Goal: Task Accomplishment & Management: Manage account settings

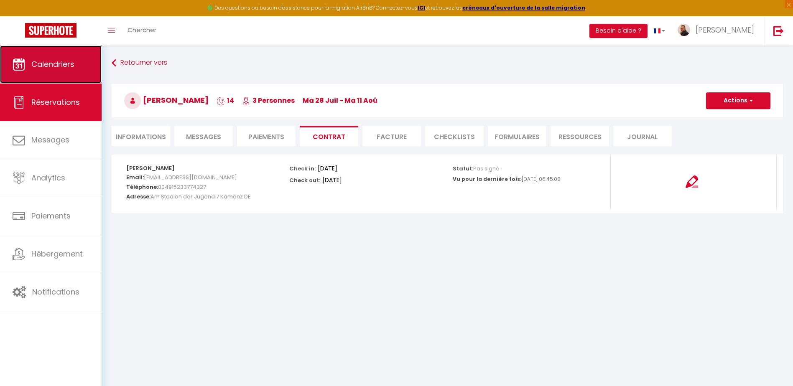
click at [48, 62] on span "Calendriers" at bounding box center [52, 64] width 43 height 10
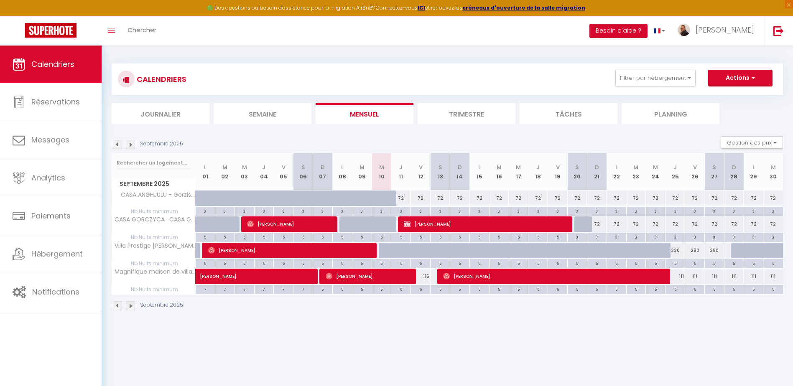
click at [648, 30] on button "Besoin d'aide ?" at bounding box center [619, 31] width 58 height 14
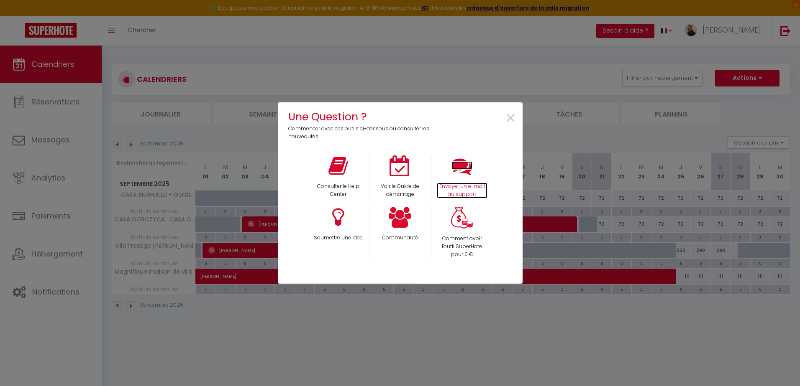
click at [462, 184] on p "Envoyer un e-mail au support" at bounding box center [462, 191] width 51 height 16
click at [511, 116] on span "×" at bounding box center [510, 118] width 11 height 26
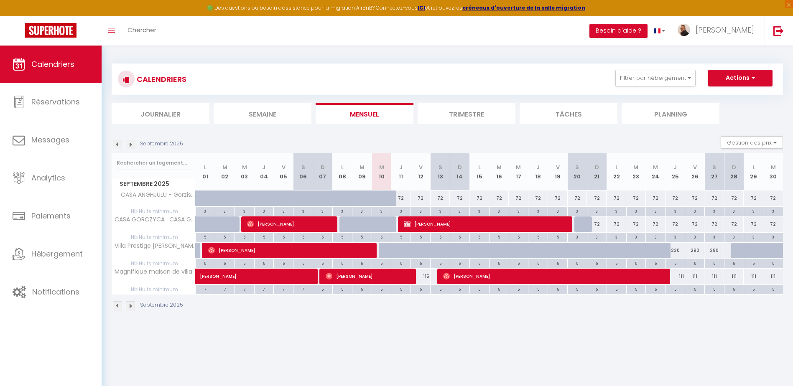
click at [457, 111] on li "Trimestre" at bounding box center [467, 113] width 98 height 20
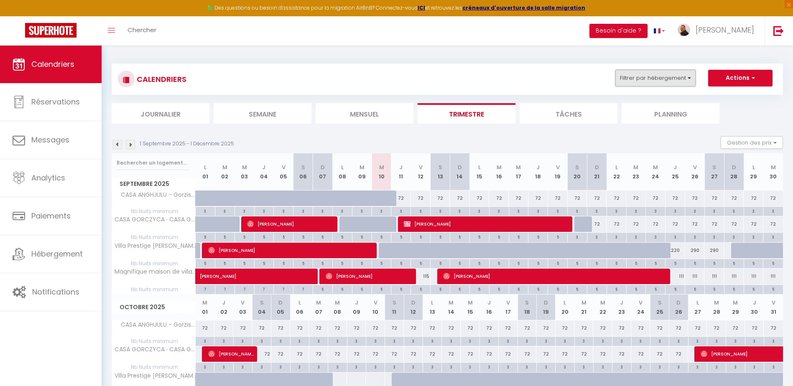
click at [667, 78] on button "Filtrer par hébergement" at bounding box center [656, 78] width 80 height 17
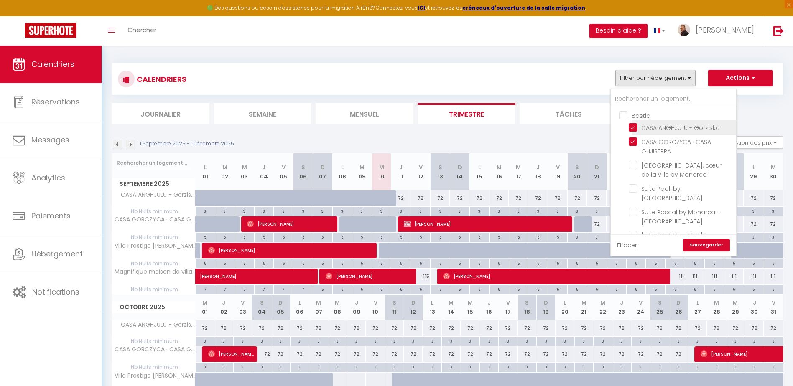
click at [636, 126] on input "CASA ANGHJULU - Gorziska" at bounding box center [681, 127] width 105 height 8
checkbox input "false"
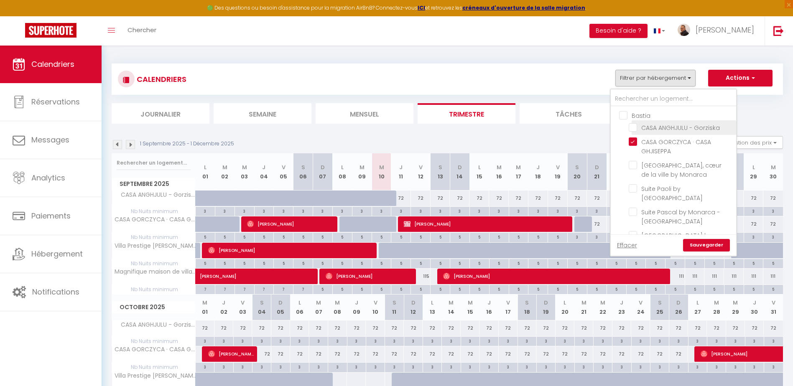
checkbox input "false"
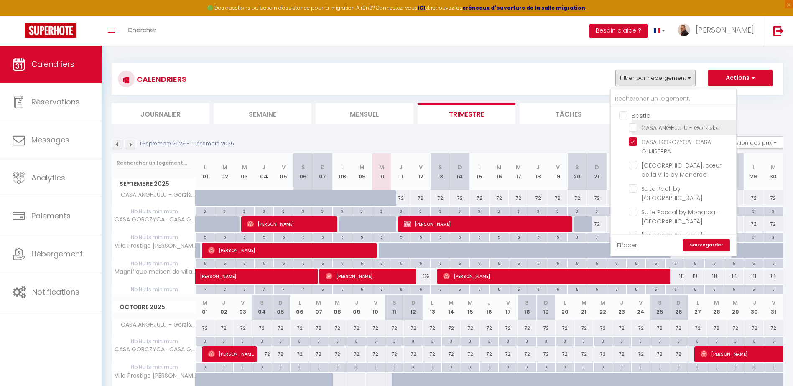
checkbox input "false"
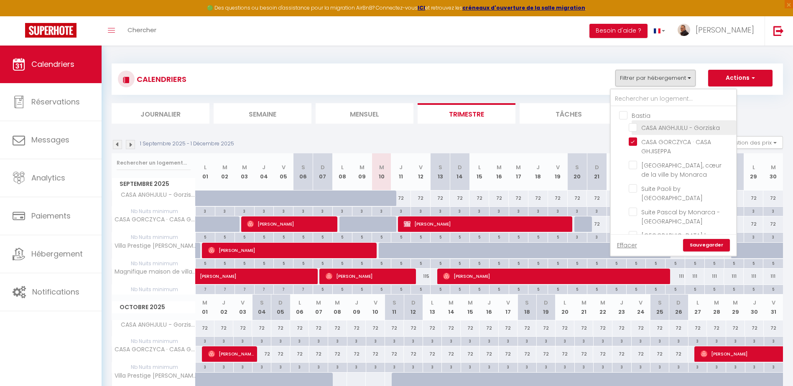
checkbox input "false"
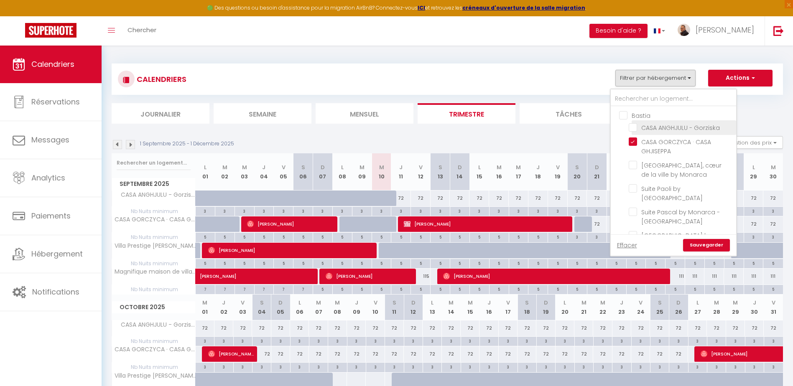
checkbox input "false"
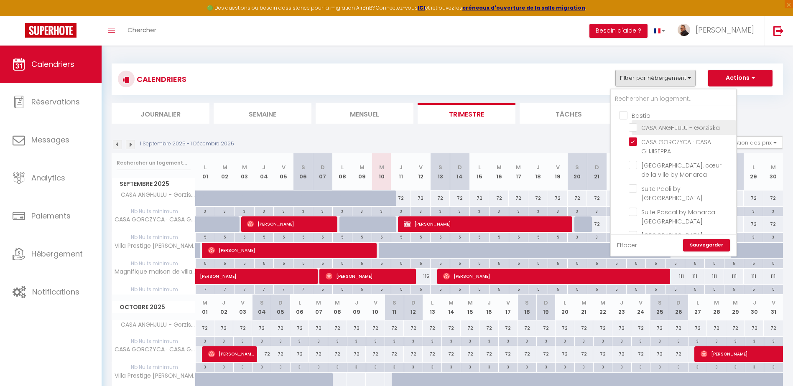
checkbox input "false"
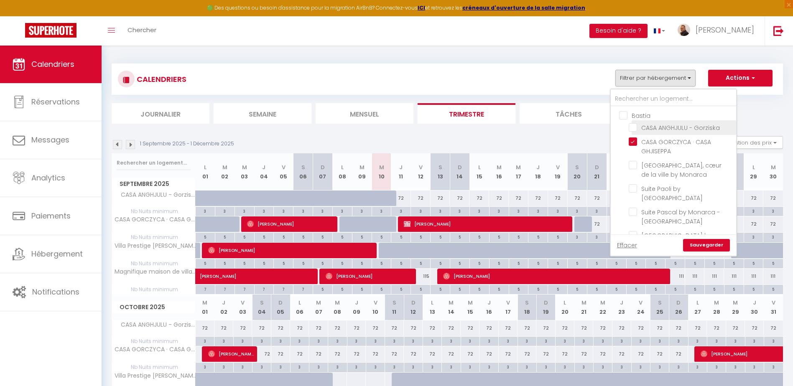
checkbox input "false"
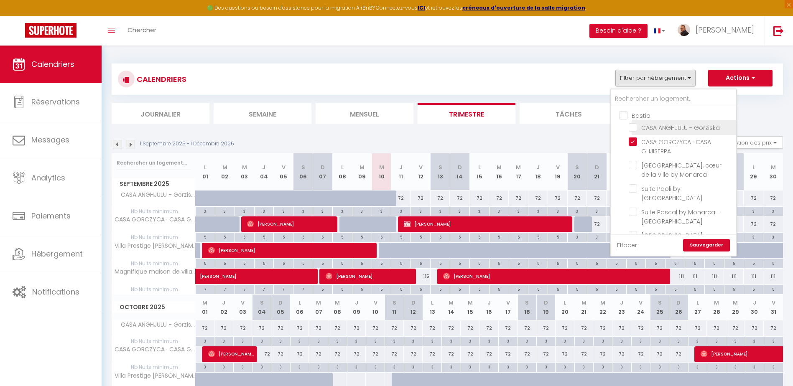
checkbox input "false"
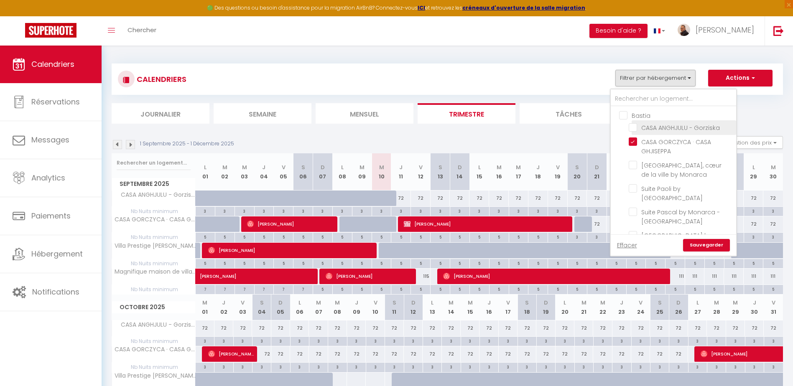
checkbox input "false"
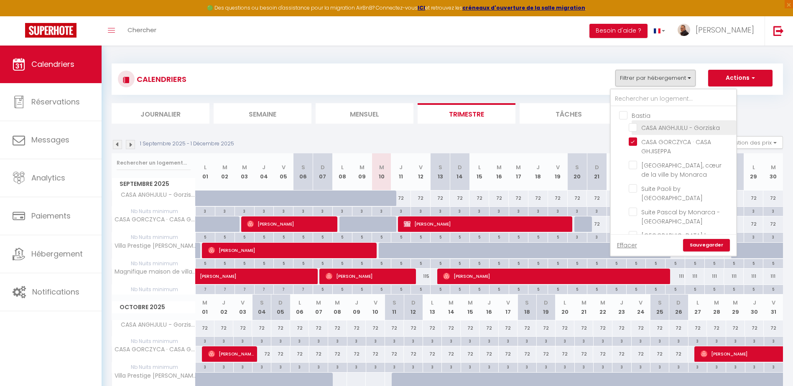
checkbox input "false"
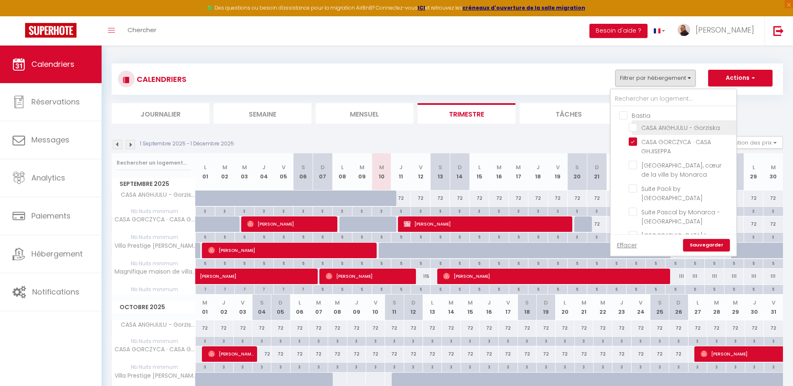
checkbox input "false"
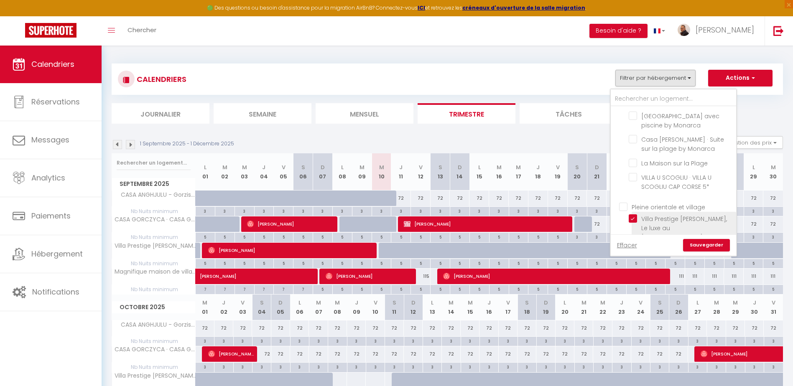
click at [632, 215] on input "Villa Prestige [PERSON_NAME], Le luxe au [GEOGRAPHIC_DATA] by Monarca" at bounding box center [681, 219] width 105 height 8
checkbox input "false"
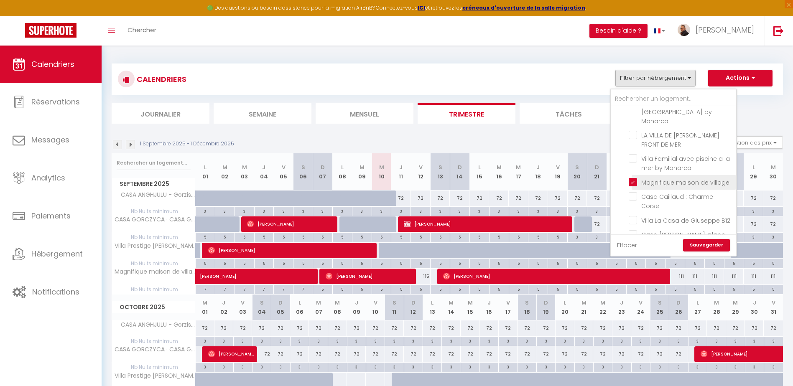
click at [633, 178] on input "Magnifique maison de village" at bounding box center [681, 182] width 105 height 8
checkbox input "false"
click at [706, 244] on link "Sauvegarder" at bounding box center [706, 245] width 47 height 13
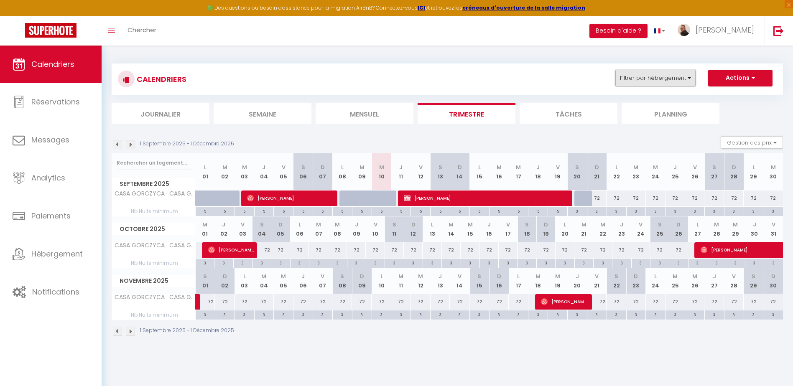
click at [645, 77] on button "Filtrer par hébergement" at bounding box center [656, 78] width 80 height 17
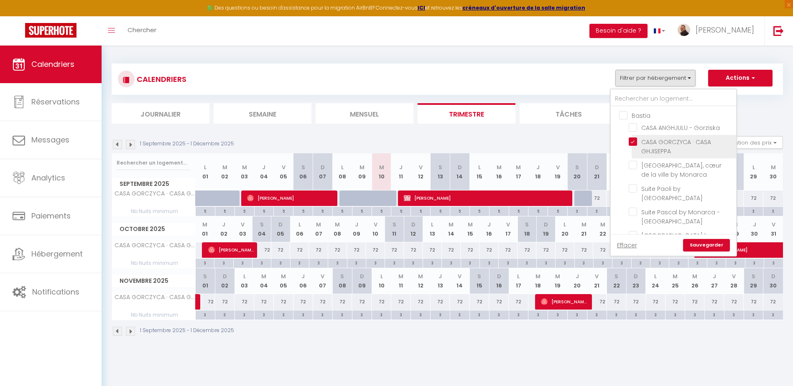
click at [634, 142] on input "CASA GORCZYCA · CASA GHJISEPPA" at bounding box center [681, 142] width 105 height 8
checkbox input "false"
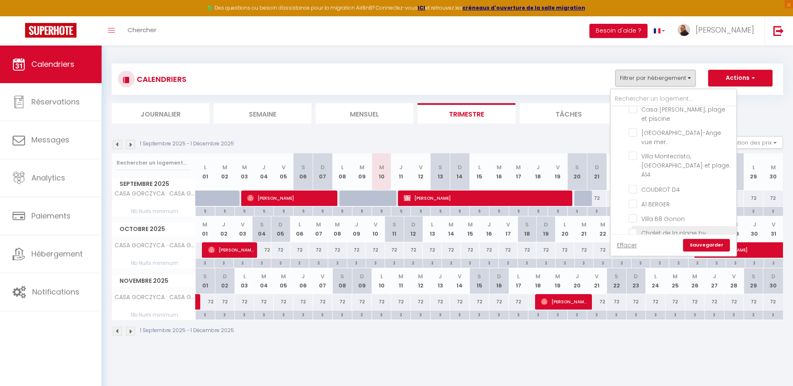
click at [636, 229] on input "Chalet de la plage by Monarca Holidays" at bounding box center [681, 233] width 105 height 8
checkbox input "true"
checkbox input "false"
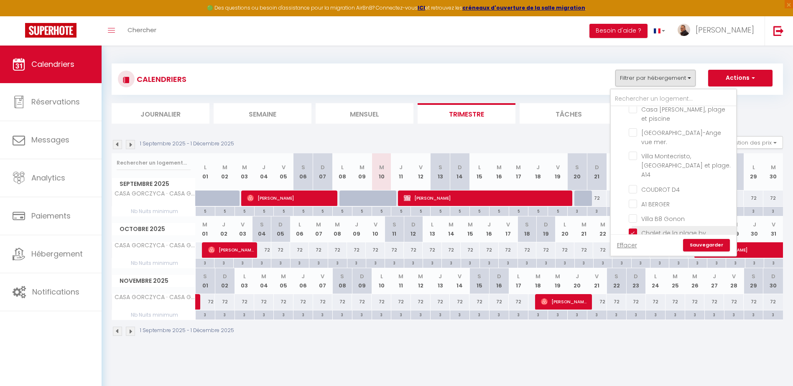
checkbox input "false"
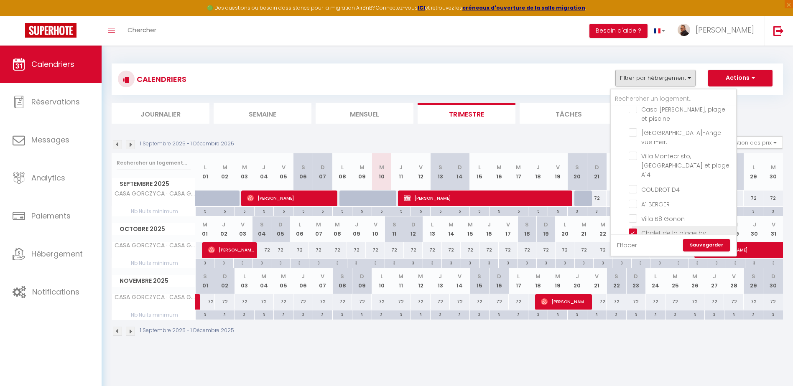
checkbox input "false"
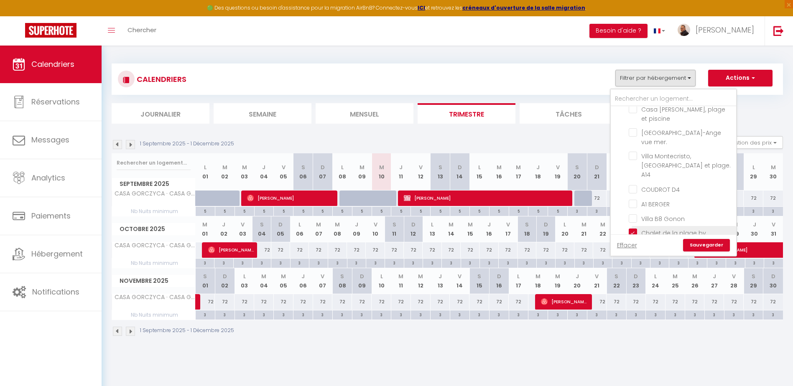
checkbox input "false"
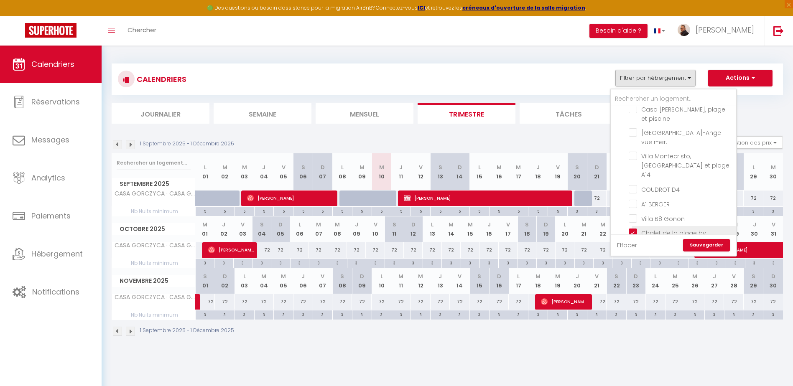
checkbox input "false"
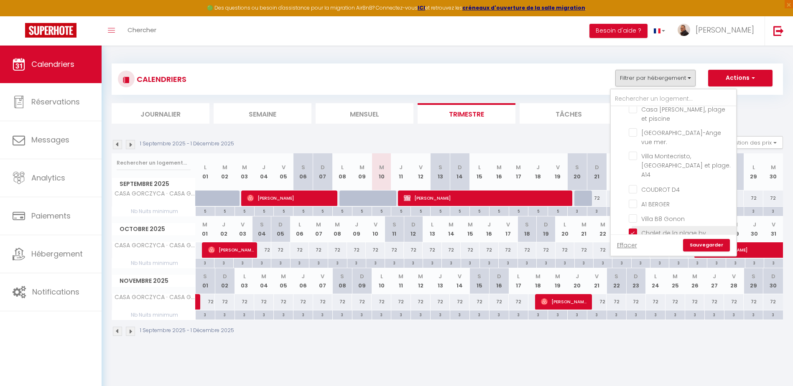
checkbox input "false"
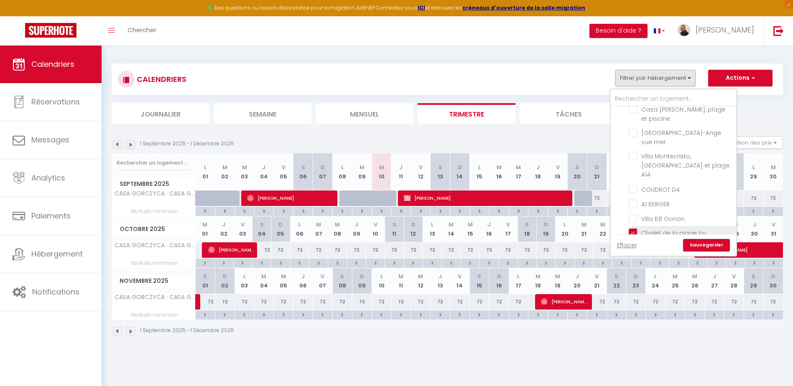
checkbox input "false"
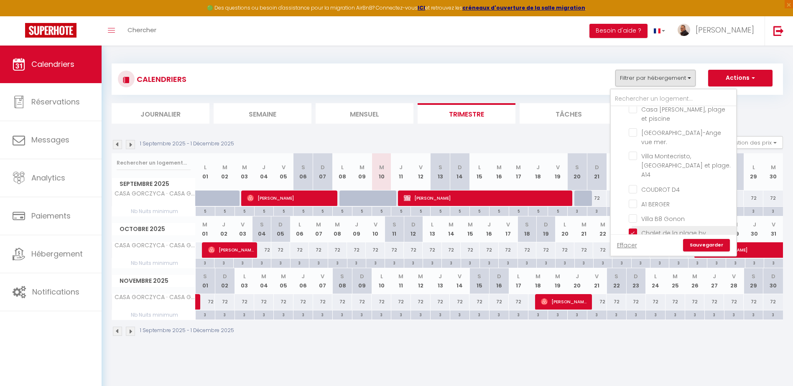
checkbox input "false"
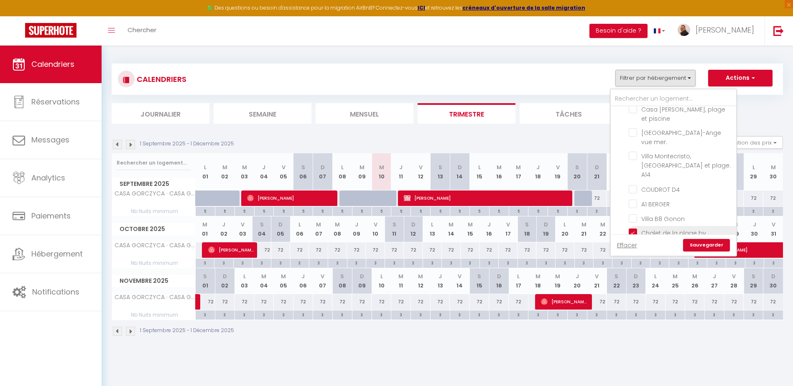
checkbox input "false"
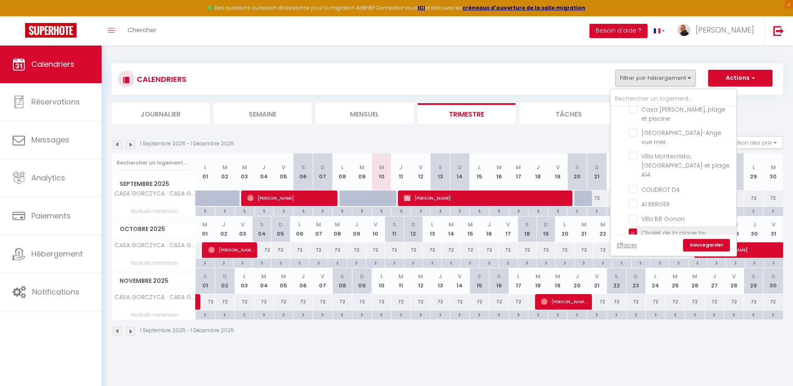
checkbox input "false"
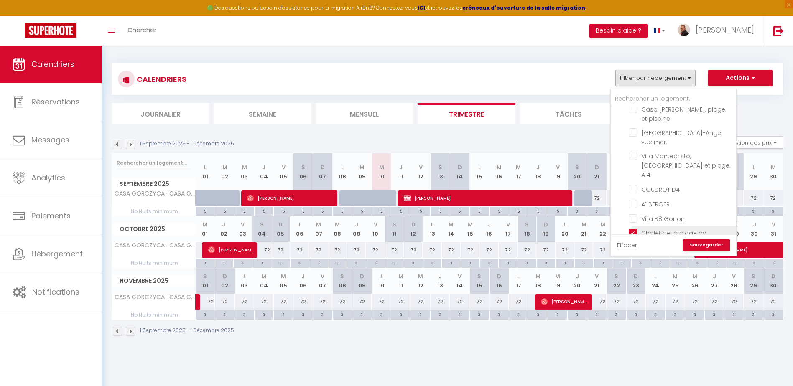
checkbox input "false"
click at [700, 246] on link "Sauvegarder" at bounding box center [706, 245] width 47 height 13
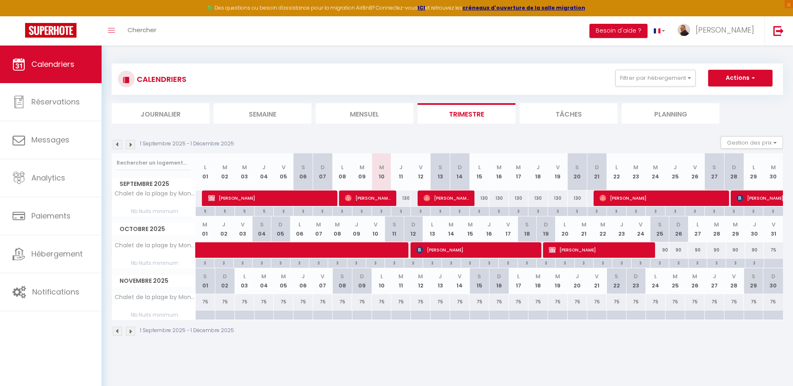
click at [132, 331] on img at bounding box center [130, 331] width 9 height 9
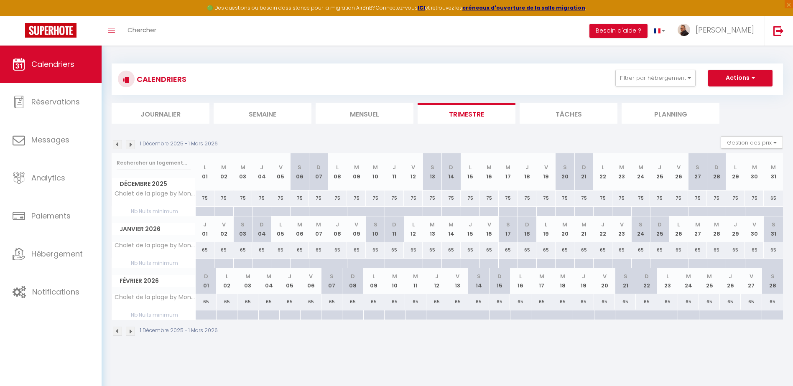
click at [133, 331] on img at bounding box center [130, 331] width 9 height 9
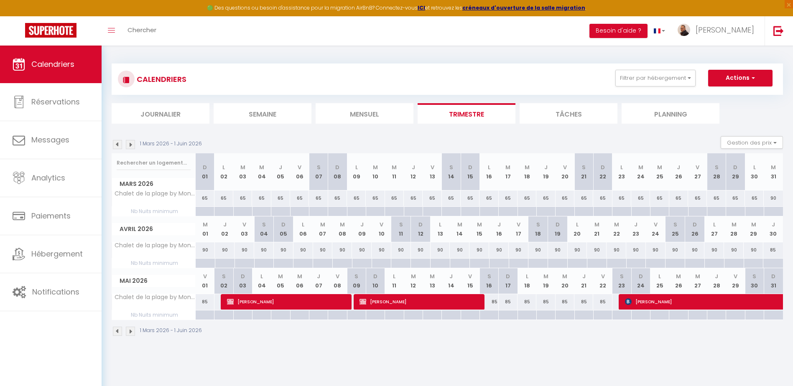
click at [208, 250] on div "90" at bounding box center [206, 250] width 20 height 15
type input "90"
type input "Mer 01 Avril 2026"
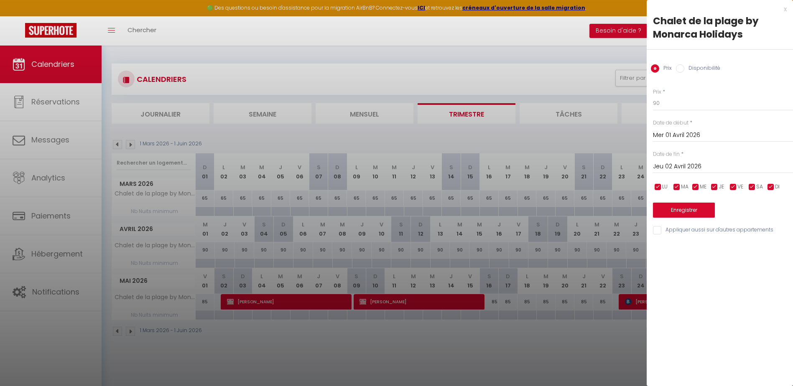
click at [674, 166] on input "Jeu 02 Avril 2026" at bounding box center [723, 166] width 140 height 11
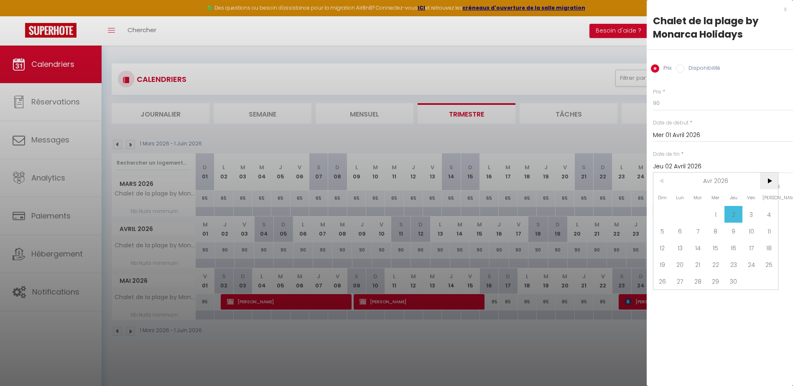
click at [774, 183] on span ">" at bounding box center [769, 181] width 18 height 17
click at [749, 212] on span "1" at bounding box center [752, 214] width 18 height 17
type input "Ven 01 Mai 2026"
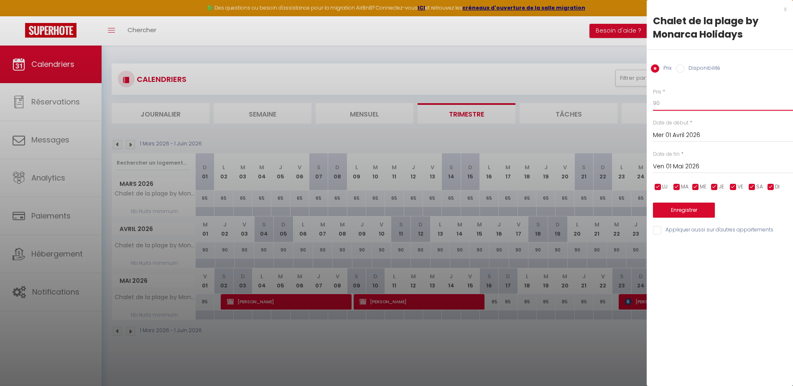
drag, startPoint x: 672, startPoint y: 100, endPoint x: 648, endPoint y: 102, distance: 24.4
click at [648, 102] on div "Prix * 90 Statut * Disponible Indisponible Date de début * [DATE] < [DATE] > Di…" at bounding box center [720, 157] width 146 height 158
type input "110"
click at [693, 212] on button "Enregistrer" at bounding box center [684, 210] width 62 height 15
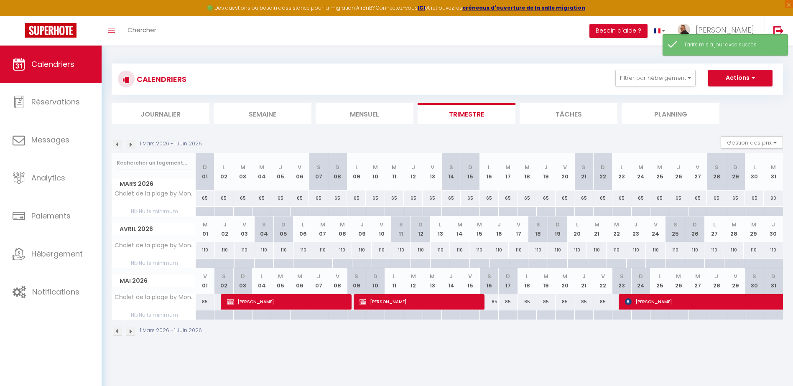
click at [203, 200] on div "65" at bounding box center [205, 198] width 19 height 15
type input "65"
type input "Dim 01 Mars 2026"
type input "Lun 02 Mars 2026"
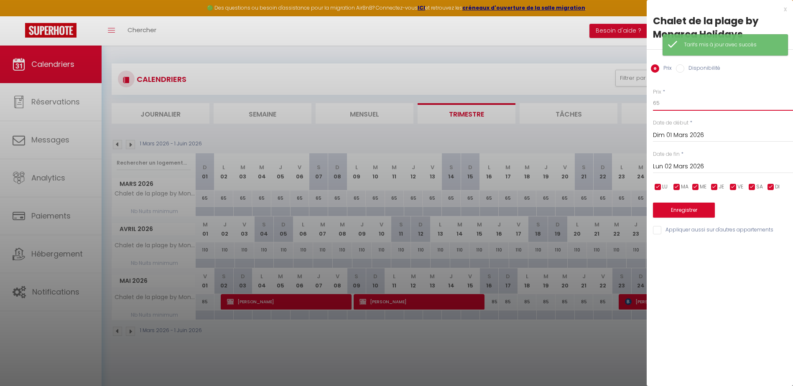
drag, startPoint x: 661, startPoint y: 102, endPoint x: 647, endPoint y: 104, distance: 13.5
click at [647, 104] on div "Prix * 65 Statut * Disponible Indisponible Date de début * [DATE] < [DATE] > Di…" at bounding box center [720, 157] width 146 height 158
type input "100"
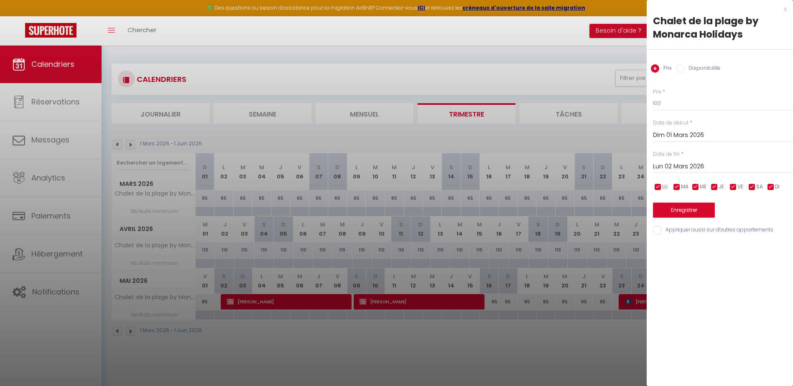
click at [669, 166] on input "Lun 02 Mars 2026" at bounding box center [723, 166] width 140 height 11
click at [777, 181] on span ">" at bounding box center [769, 181] width 18 height 17
click at [720, 214] on span "1" at bounding box center [716, 214] width 18 height 17
type input "Mer 01 Avril 2026"
click at [689, 212] on button "Enregistrer" at bounding box center [684, 210] width 62 height 15
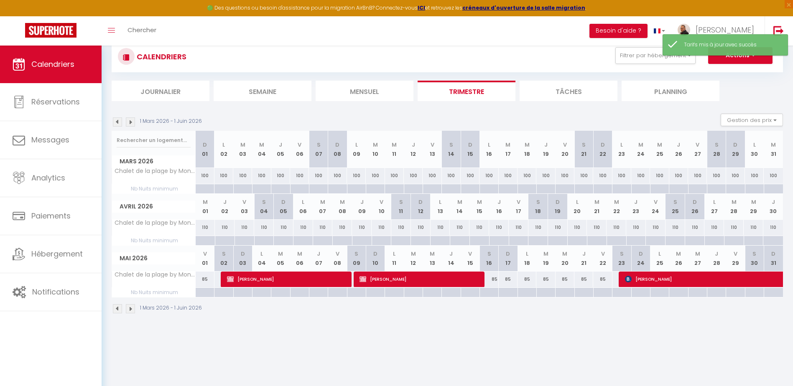
scroll to position [42, 0]
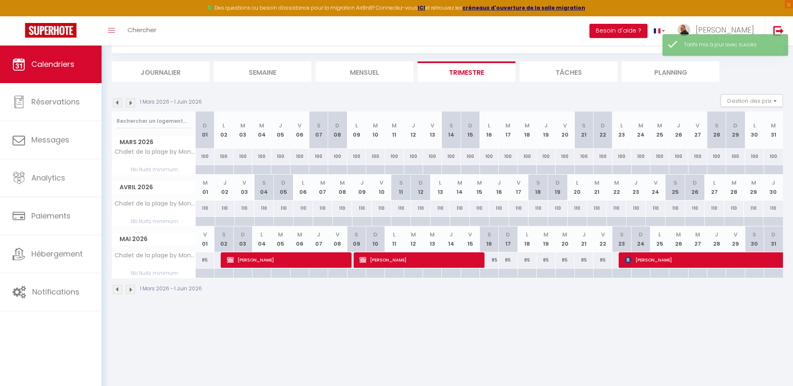
click at [204, 169] on div at bounding box center [204, 170] width 19 height 10
type input "Dim 01 Mars 2026"
type input "Lun 02 Mars 2026"
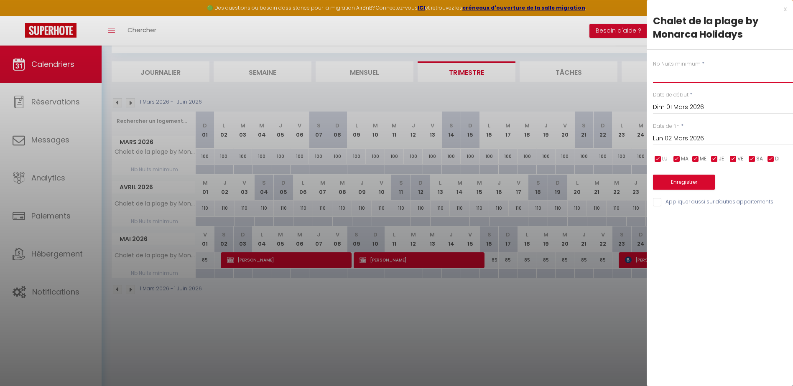
click at [660, 79] on input "text" at bounding box center [723, 75] width 140 height 15
type input "3"
click at [685, 137] on input "Lun 02 Mars 2026" at bounding box center [723, 138] width 140 height 11
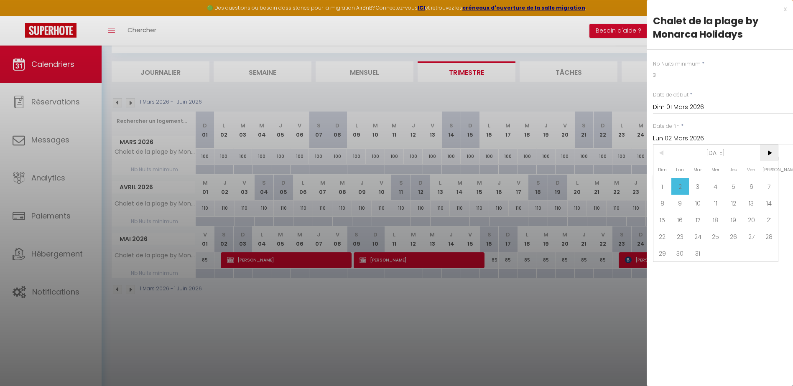
click at [769, 151] on span ">" at bounding box center [769, 153] width 18 height 17
click at [721, 190] on span "1" at bounding box center [716, 186] width 18 height 17
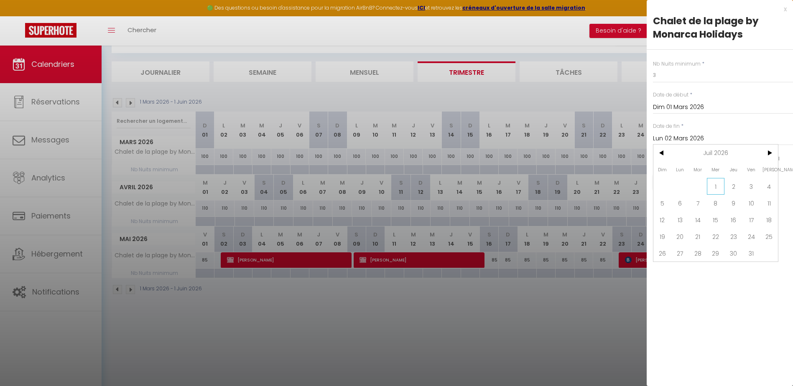
type input "Mer 01 Juillet 2026"
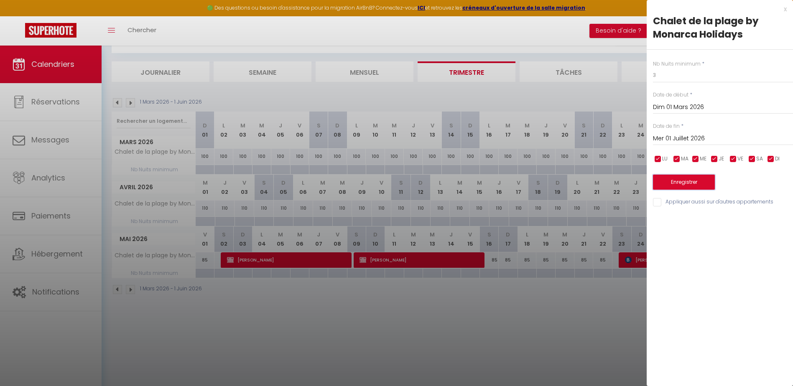
click at [697, 187] on button "Enregistrer" at bounding box center [684, 182] width 62 height 15
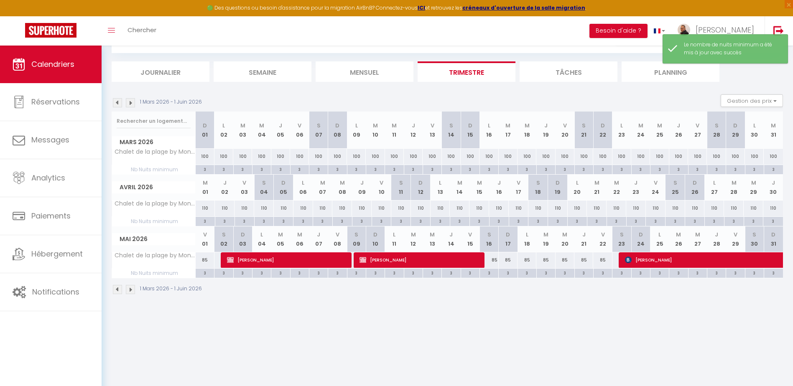
click at [490, 263] on div "85" at bounding box center [489, 260] width 19 height 15
type input "85"
type input "[DATE]"
type input "Dim 17 Mai 2026"
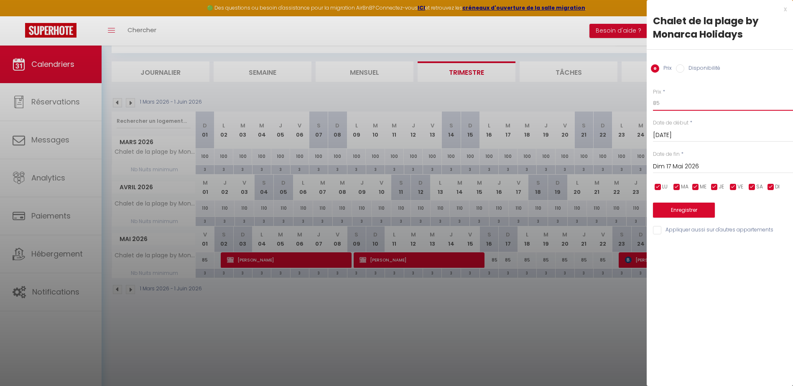
drag, startPoint x: 672, startPoint y: 105, endPoint x: 647, endPoint y: 106, distance: 25.1
click at [647, 106] on div "Prix * 85 Statut * Disponible Indisponible Date de début * [DATE] < [DATE] > Di…" at bounding box center [720, 157] width 146 height 158
type input "130"
click at [675, 165] on input "Dim 17 Mai 2026" at bounding box center [723, 166] width 140 height 11
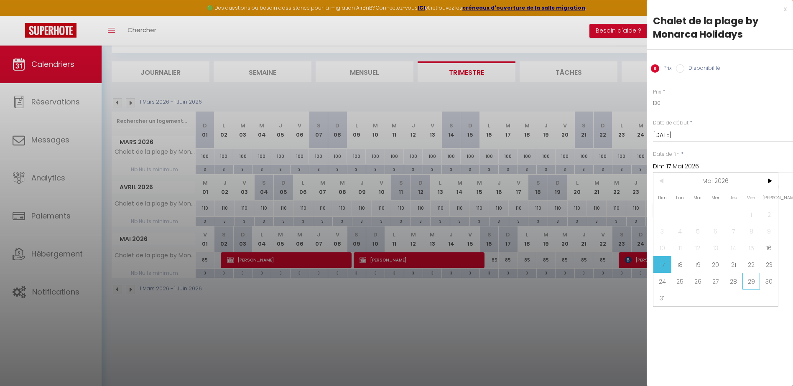
click at [743, 282] on span "29" at bounding box center [752, 281] width 18 height 17
type input "Ven 29 Mai 2026"
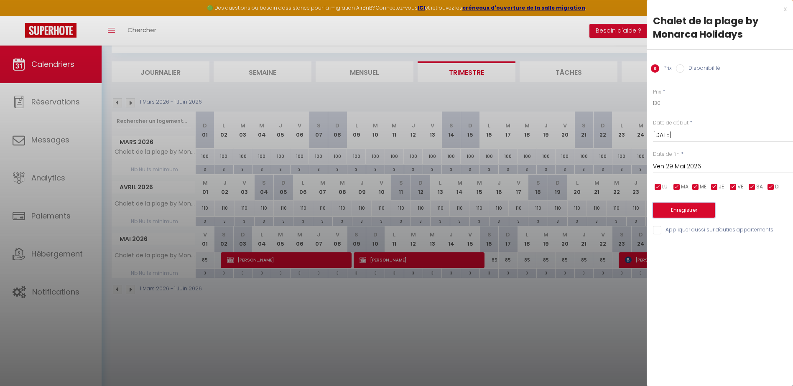
click at [681, 211] on button "Enregistrer" at bounding box center [684, 210] width 62 height 15
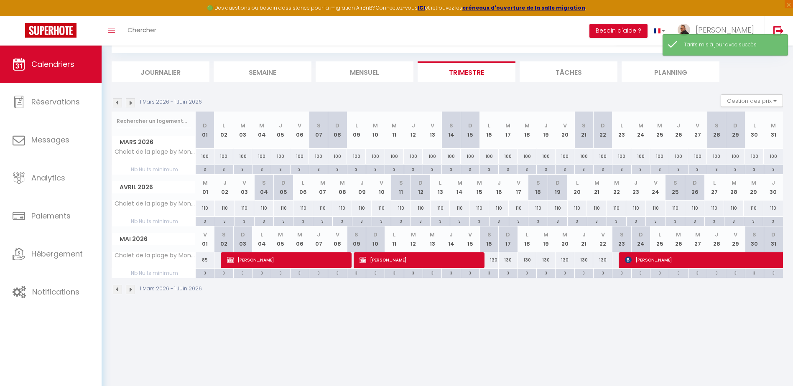
click at [130, 291] on img at bounding box center [130, 289] width 9 height 9
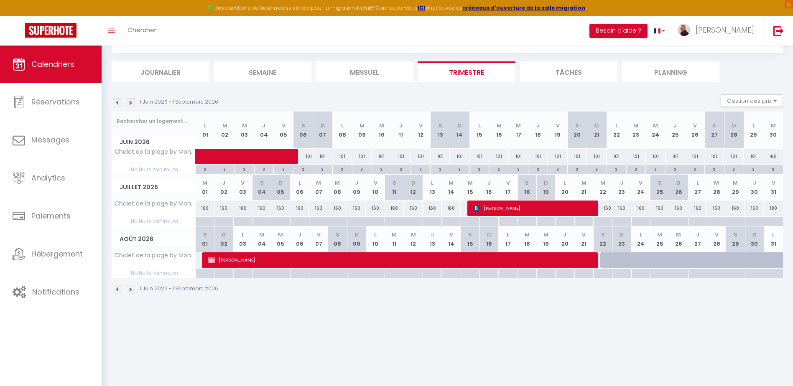
click at [307, 157] on div "101" at bounding box center [304, 156] width 20 height 15
type input "101"
type input "[DATE]"
type input "Dim 07 Juin 2026"
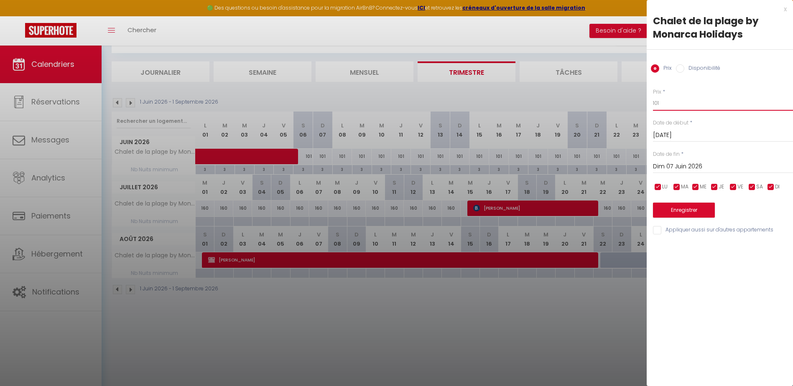
drag, startPoint x: 678, startPoint y: 98, endPoint x: 643, endPoint y: 100, distance: 34.7
click at [644, 99] on body "🟢 Des questions ou besoin d'assistance pour la migration AirBnB? Connectez-vous…" at bounding box center [396, 197] width 793 height 386
type input "145"
click at [700, 167] on input "Dim 07 Juin 2026" at bounding box center [723, 166] width 140 height 11
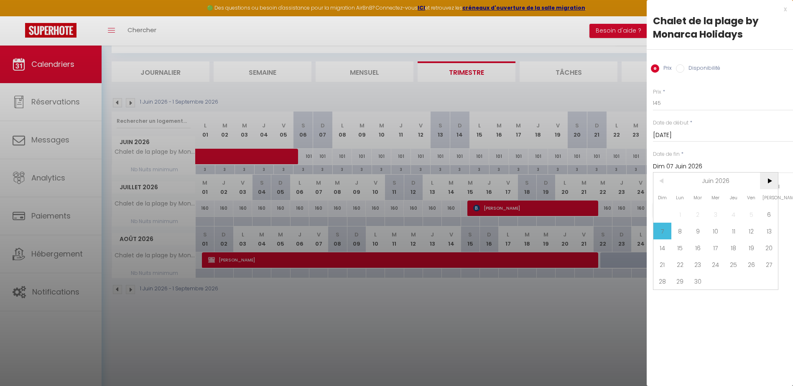
click at [770, 181] on span ">" at bounding box center [769, 181] width 18 height 17
click at [719, 215] on span "1" at bounding box center [716, 214] width 18 height 17
type input "Mer 01 Juillet 2026"
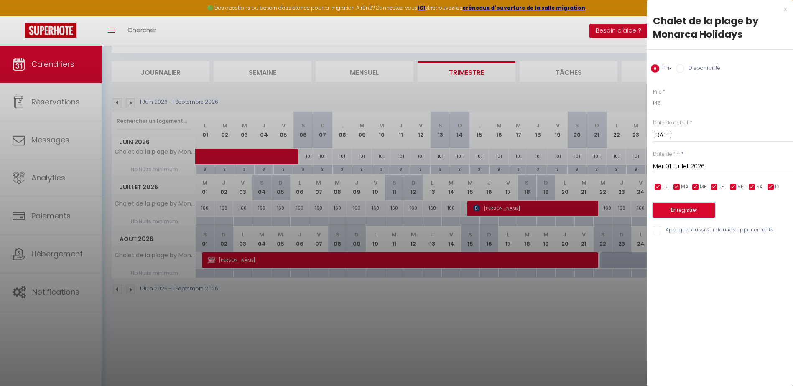
click at [695, 211] on button "Enregistrer" at bounding box center [684, 210] width 62 height 15
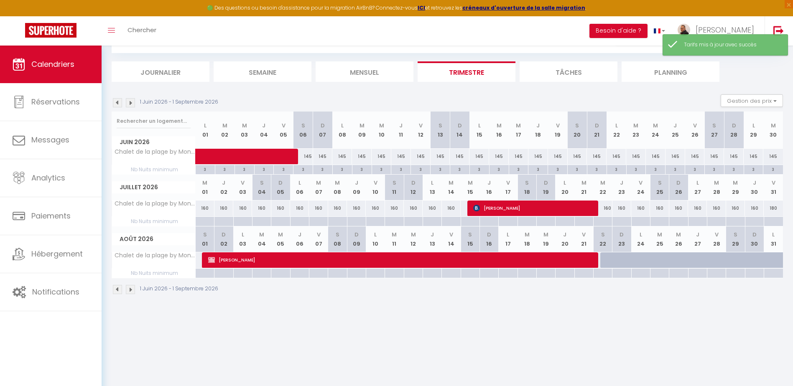
click at [203, 209] on div "160" at bounding box center [205, 208] width 19 height 15
type input "160"
type input "Mer 01 Juillet 2026"
type input "Jeu 02 Juillet 2026"
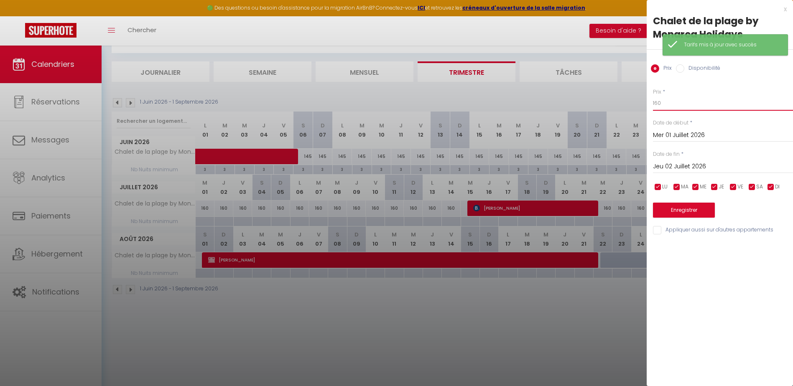
drag, startPoint x: 659, startPoint y: 102, endPoint x: 649, endPoint y: 102, distance: 10.5
click at [649, 102] on div "Prix * 160 Statut * Disponible Indisponible Date de début * [DATE] < [DATE] > D…" at bounding box center [720, 157] width 146 height 158
type input "220"
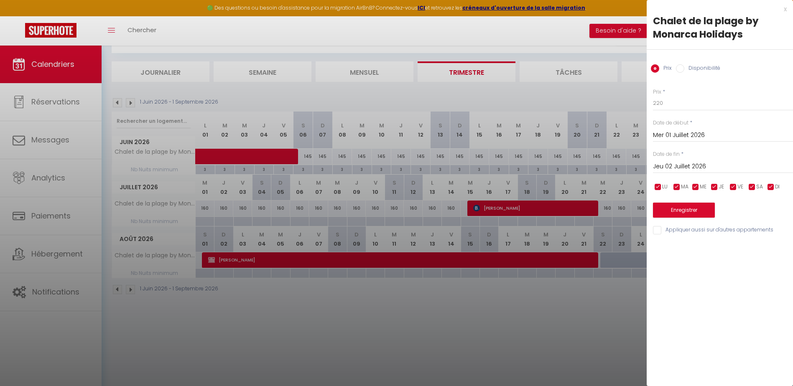
click at [676, 164] on input "Jeu 02 Juillet 2026" at bounding box center [723, 166] width 140 height 11
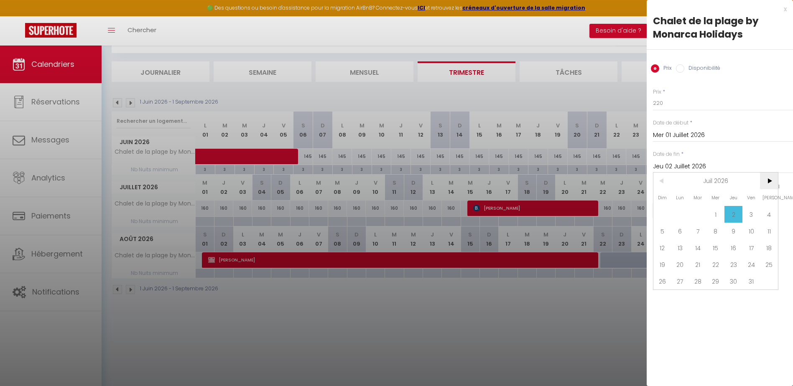
click at [773, 183] on span ">" at bounding box center [769, 181] width 18 height 17
click at [769, 212] on span "1" at bounding box center [769, 214] width 18 height 17
type input "[DATE]"
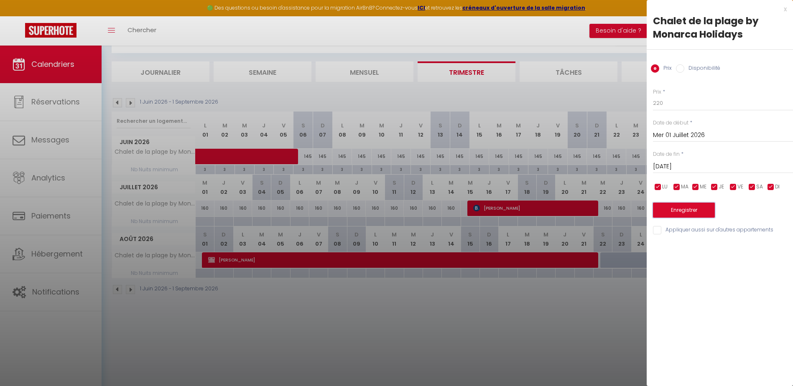
click at [702, 210] on button "Enregistrer" at bounding box center [684, 210] width 62 height 15
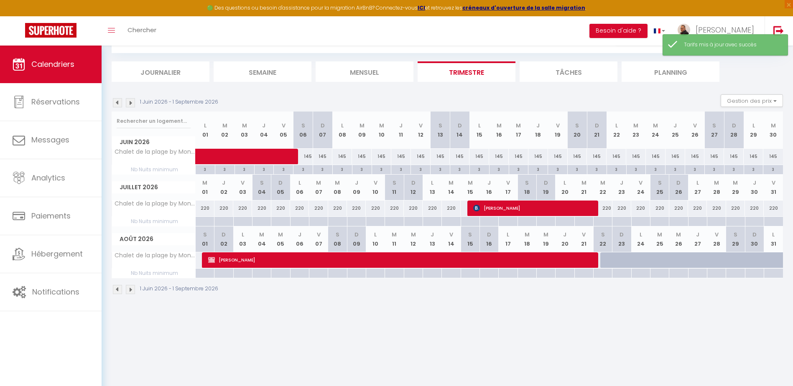
click at [133, 292] on img at bounding box center [130, 289] width 9 height 9
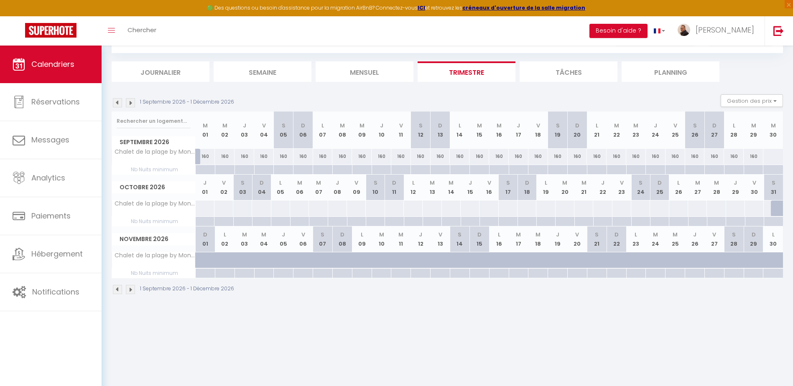
click at [120, 290] on img at bounding box center [117, 289] width 9 height 9
select select
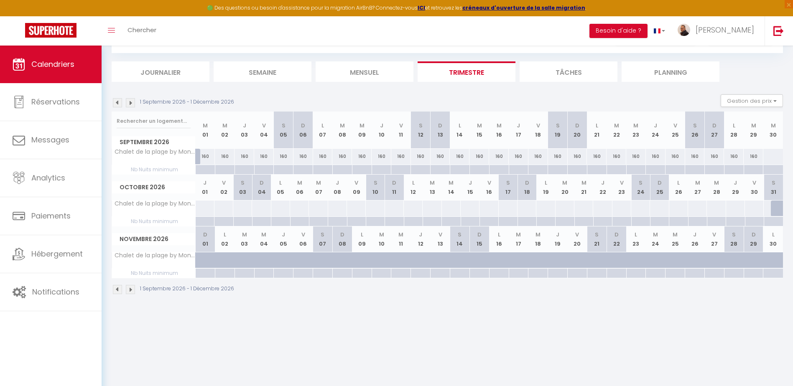
select select
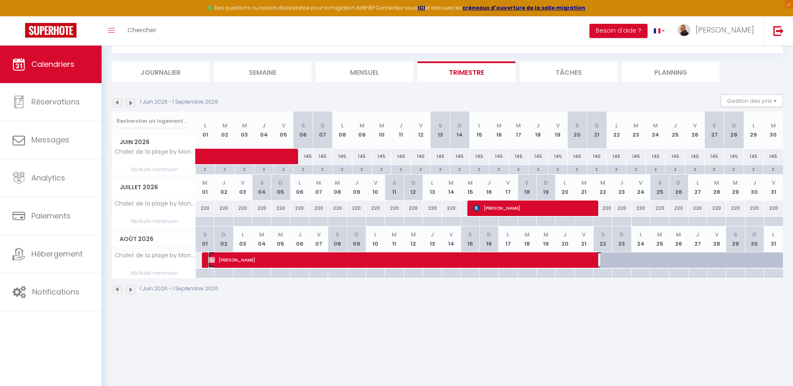
click at [605, 261] on span "[PERSON_NAME]" at bounding box center [408, 260] width 400 height 16
select select "OK"
select select "KO"
select select "0"
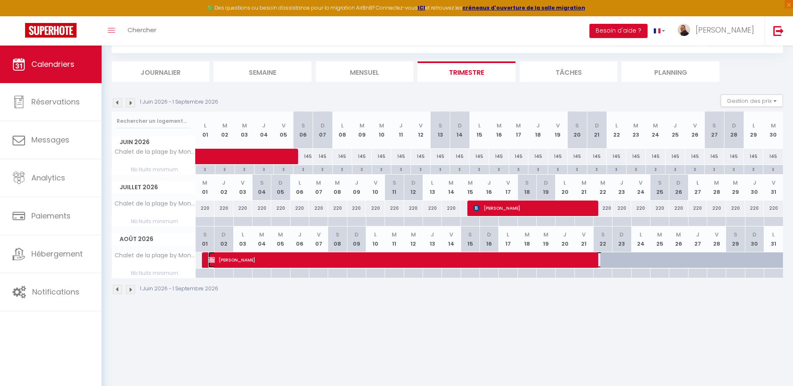
select select "1"
select select
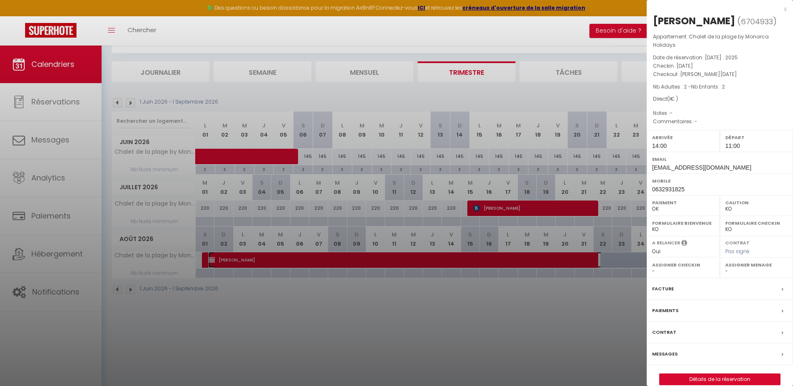
select select "43610"
click at [614, 299] on div at bounding box center [396, 193] width 793 height 386
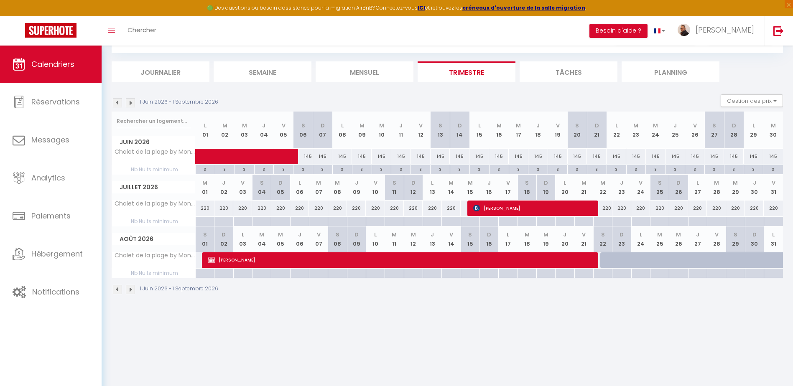
click at [624, 262] on div at bounding box center [628, 265] width 19 height 16
select select "1"
type input "Dim 23 Août 2026"
type input "[DATE]"
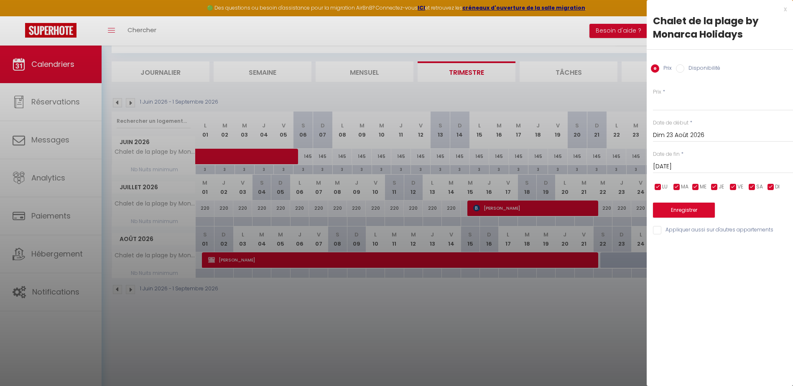
click at [678, 68] on input "Disponibilité" at bounding box center [680, 68] width 8 height 8
radio input "true"
radio input "false"
click at [666, 104] on select "Disponible Indisponible" at bounding box center [723, 104] width 140 height 16
click at [653, 96] on select "Disponible Indisponible" at bounding box center [723, 104] width 140 height 16
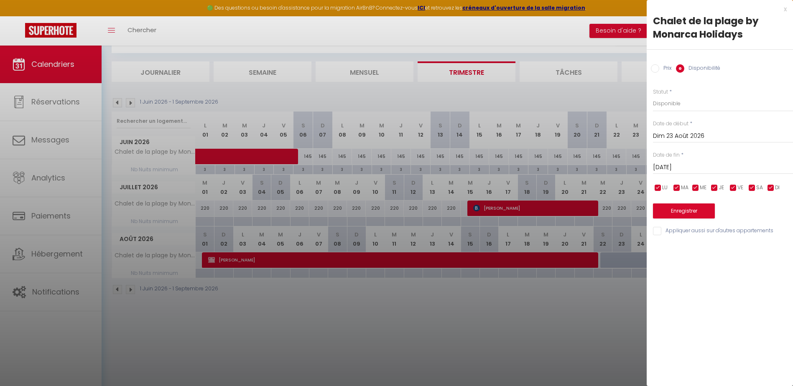
click at [670, 136] on input "Dim 23 Août 2026" at bounding box center [723, 136] width 140 height 11
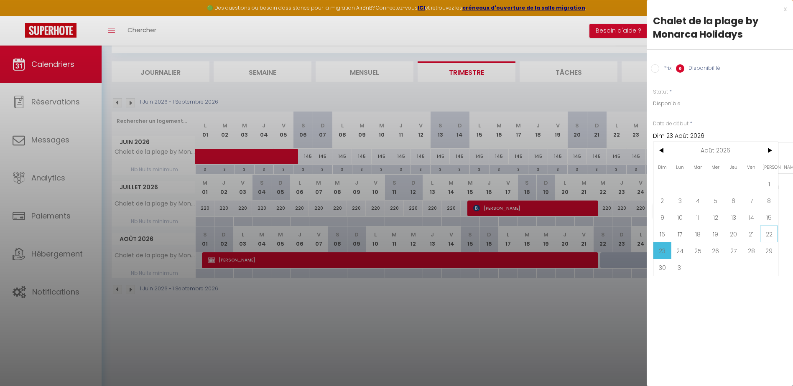
click at [765, 233] on span "22" at bounding box center [769, 234] width 18 height 17
type input "[DATE]"
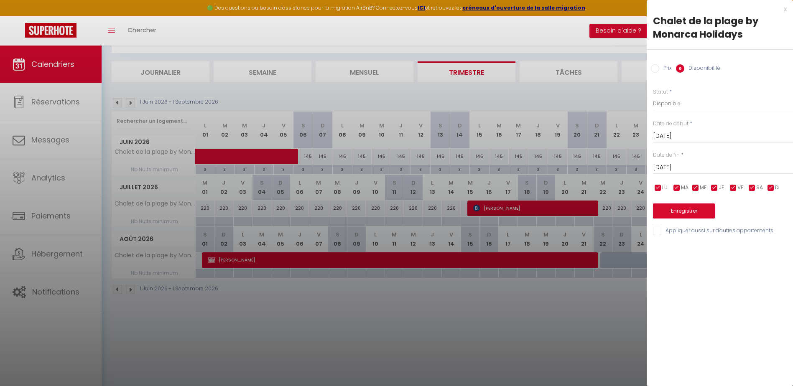
click at [674, 165] on input "[DATE]" at bounding box center [723, 167] width 140 height 11
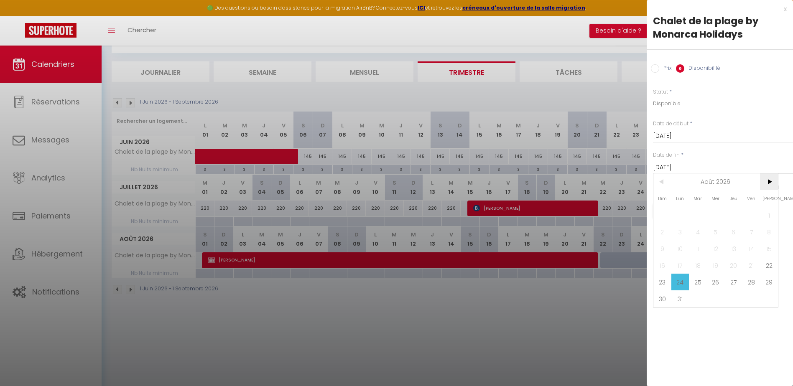
click at [766, 182] on span ">" at bounding box center [769, 182] width 18 height 17
click at [716, 213] on span "2" at bounding box center [716, 215] width 18 height 17
type input "Mer 02 Septembre 2026"
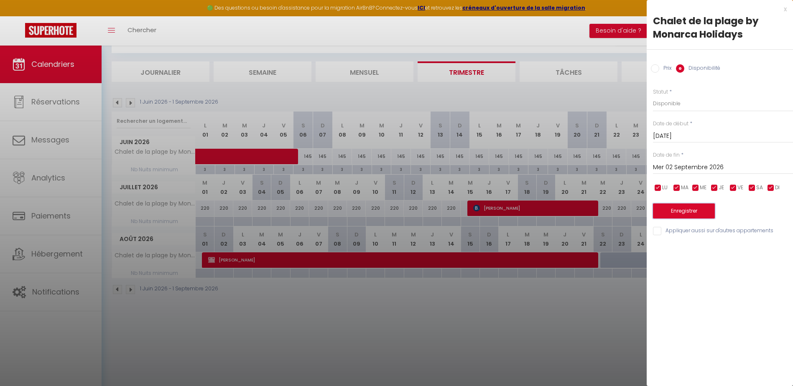
click at [697, 209] on button "Enregistrer" at bounding box center [684, 211] width 62 height 15
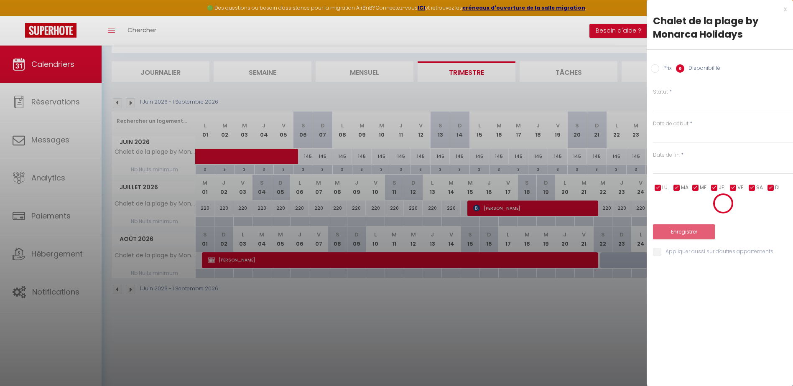
select select "KO"
select select "0"
select select "43610"
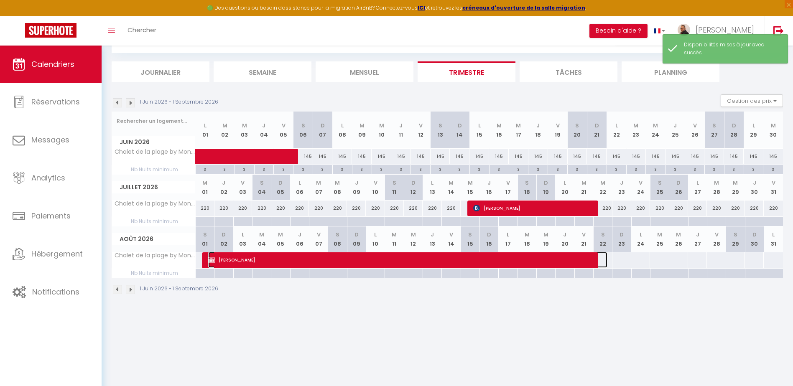
click at [607, 261] on span "[PERSON_NAME]" at bounding box center [408, 260] width 400 height 16
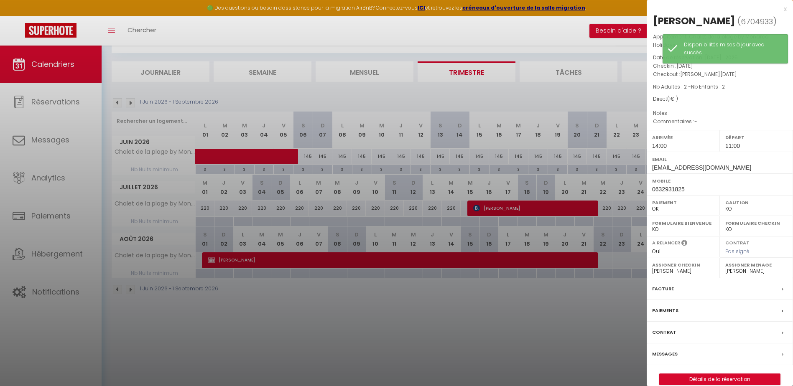
click at [618, 263] on div at bounding box center [396, 193] width 793 height 386
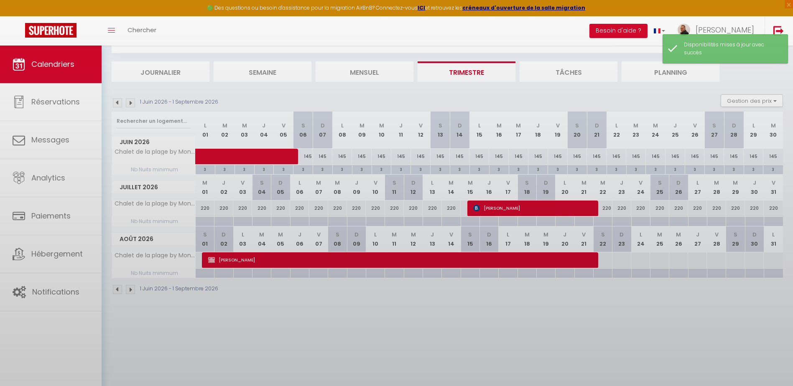
click at [622, 262] on body "🟢 Des questions ou besoin d'assistance pour la migration AirBnB? Connectez-vous…" at bounding box center [396, 197] width 793 height 386
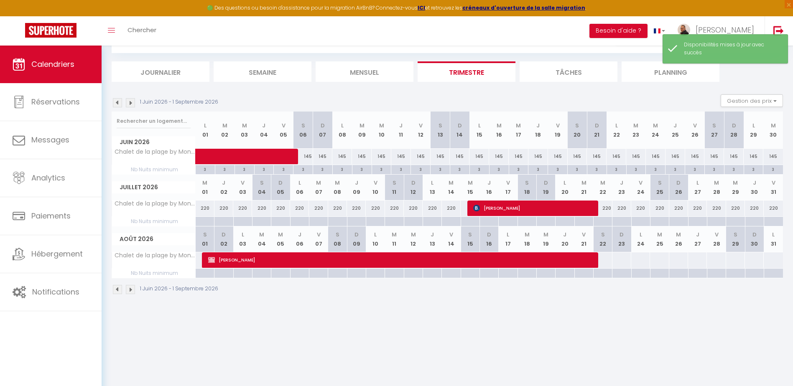
click at [623, 261] on div at bounding box center [621, 260] width 19 height 15
select select "1"
type input "Dim 23 Août 2026"
type input "[DATE]"
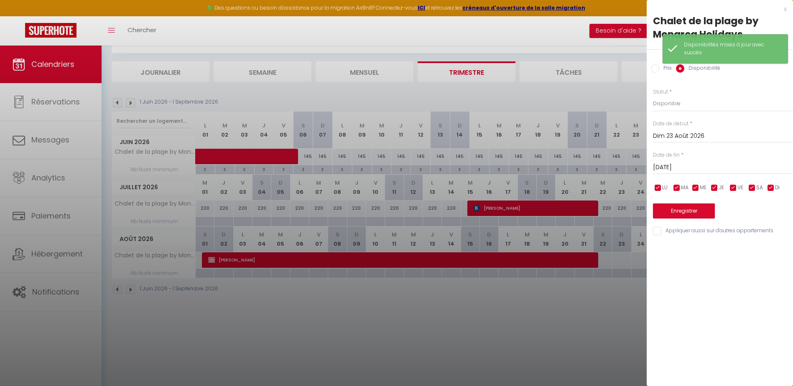
click at [675, 135] on input "Dim 23 Août 2026" at bounding box center [723, 136] width 140 height 11
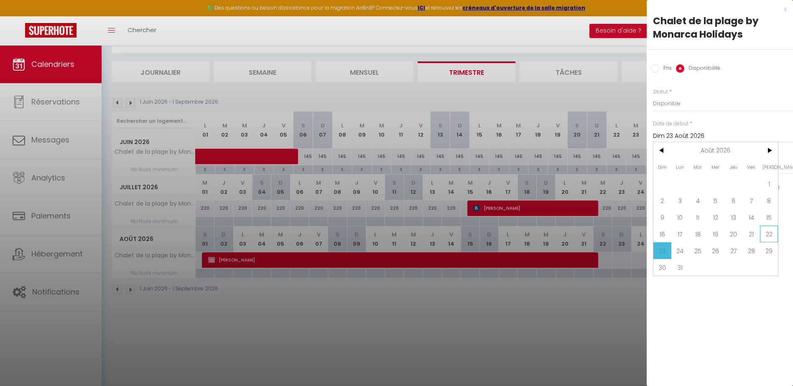
click at [765, 232] on span "22" at bounding box center [769, 234] width 18 height 17
type input "[DATE]"
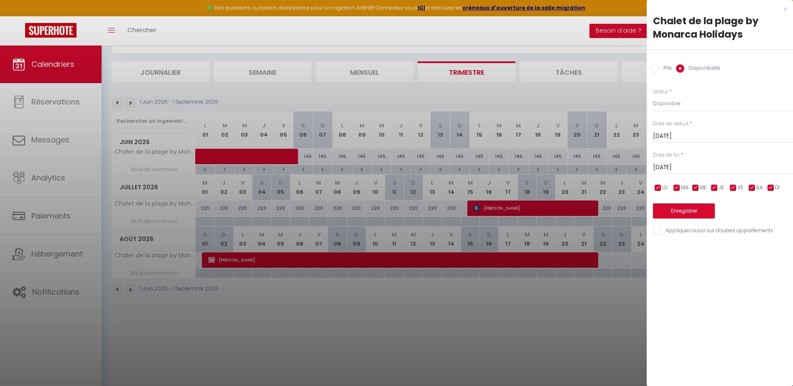
click at [658, 69] on input "Prix" at bounding box center [655, 68] width 8 height 8
radio input "true"
radio input "false"
click at [669, 104] on input "Prix" at bounding box center [723, 103] width 140 height 15
type input "260"
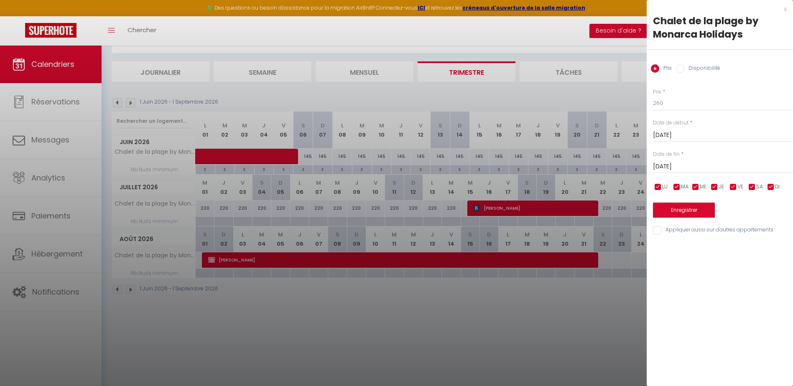
click at [674, 163] on input "[DATE]" at bounding box center [723, 166] width 140 height 11
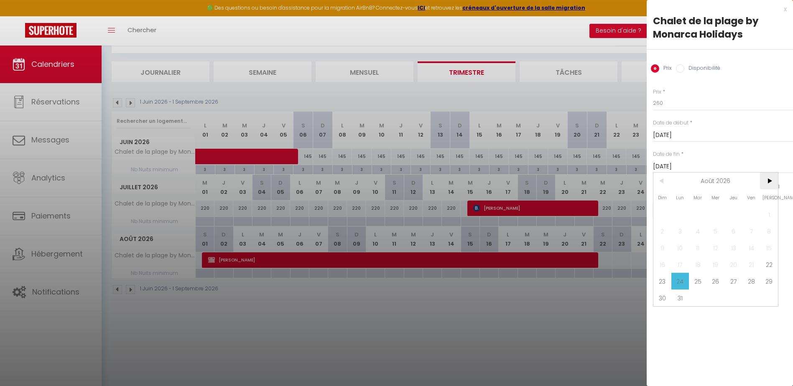
click at [767, 183] on span ">" at bounding box center [769, 181] width 18 height 17
click at [760, 213] on span "5" at bounding box center [769, 214] width 18 height 17
type input "[DATE]"
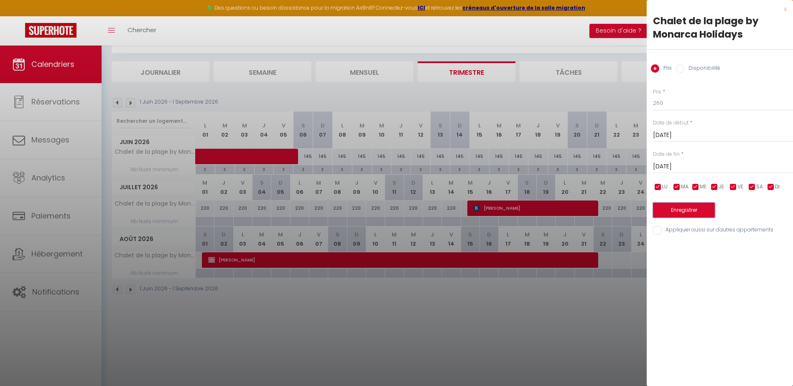
click at [706, 212] on button "Enregistrer" at bounding box center [684, 210] width 62 height 15
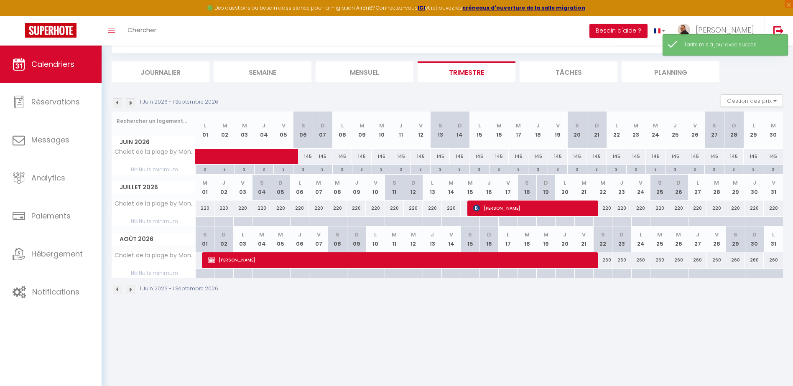
click at [210, 209] on div "220" at bounding box center [205, 208] width 19 height 15
type input "220"
type input "Mer 01 Juillet 2026"
type input "Jeu 02 Juillet 2026"
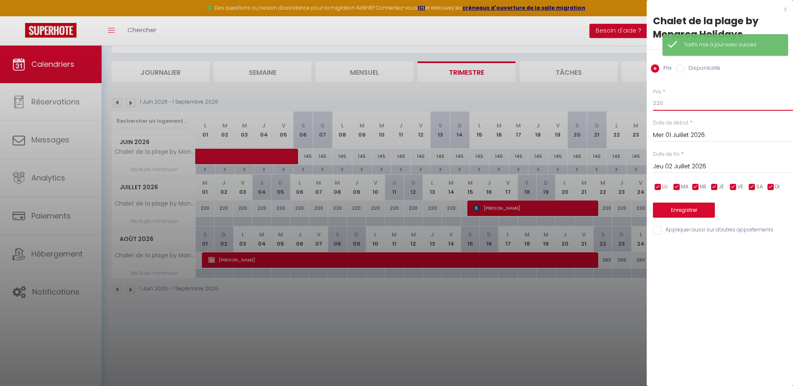
drag, startPoint x: 667, startPoint y: 102, endPoint x: 643, endPoint y: 102, distance: 23.4
click at [647, 103] on div "Prix * 220 Statut * Disponible Indisponible Date de début * [DATE] < [DATE] > D…" at bounding box center [720, 157] width 146 height 158
type input "260"
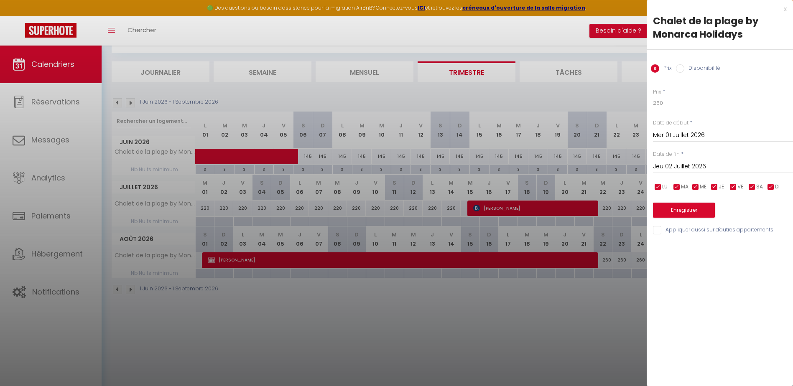
click at [677, 164] on input "Jeu 02 Juillet 2026" at bounding box center [723, 166] width 140 height 11
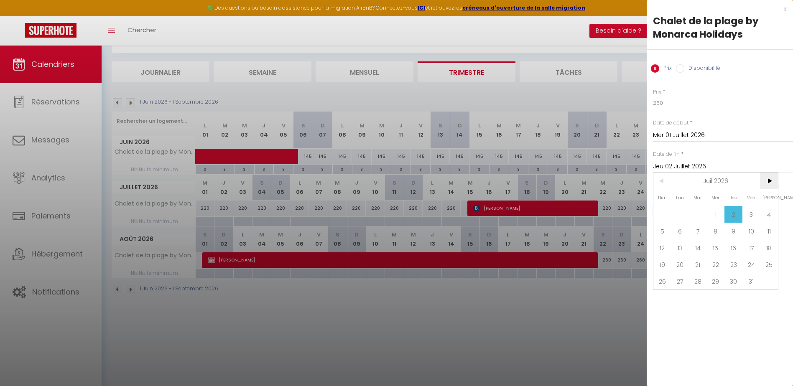
click at [770, 179] on span ">" at bounding box center [769, 181] width 18 height 17
click at [769, 211] on span "1" at bounding box center [769, 214] width 18 height 17
type input "[DATE]"
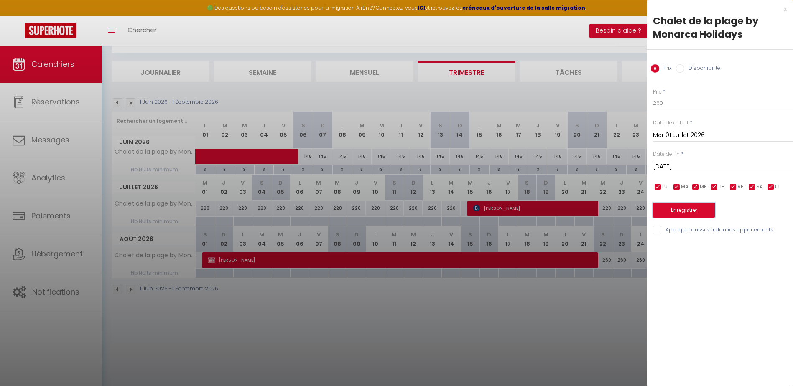
click at [689, 211] on button "Enregistrer" at bounding box center [684, 210] width 62 height 15
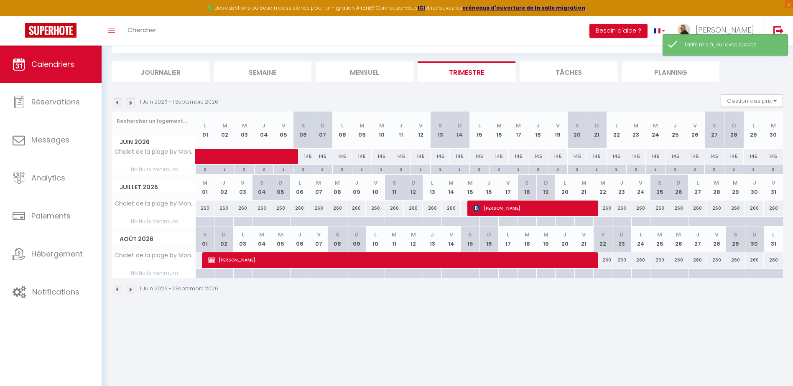
click at [133, 291] on img at bounding box center [130, 289] width 9 height 9
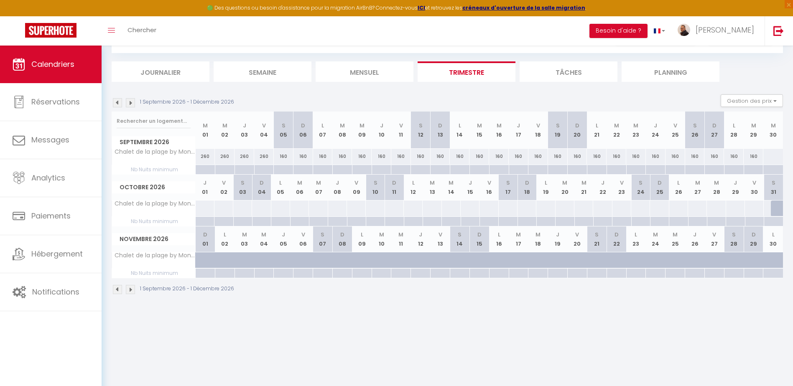
click at [774, 157] on div at bounding box center [773, 156] width 20 height 15
type input "Mer 30 Septembre 2026"
type input "Jeu 01 Octobre 2026"
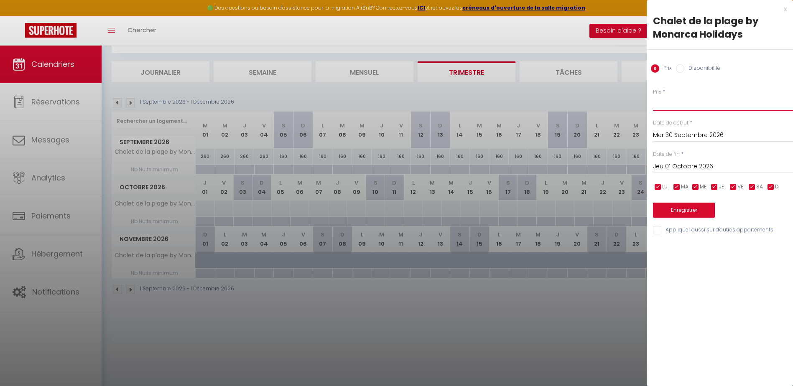
drag, startPoint x: 678, startPoint y: 102, endPoint x: 641, endPoint y: 104, distance: 36.8
click at [642, 104] on body "🟢 Des questions ou besoin d'assistance pour la migration AirBnB? Connectez-vous…" at bounding box center [396, 197] width 793 height 386
type input "125"
drag, startPoint x: 666, startPoint y: 163, endPoint x: 670, endPoint y: 163, distance: 4.6
click at [666, 162] on input "Jeu 01 Octobre 2026" at bounding box center [723, 166] width 140 height 11
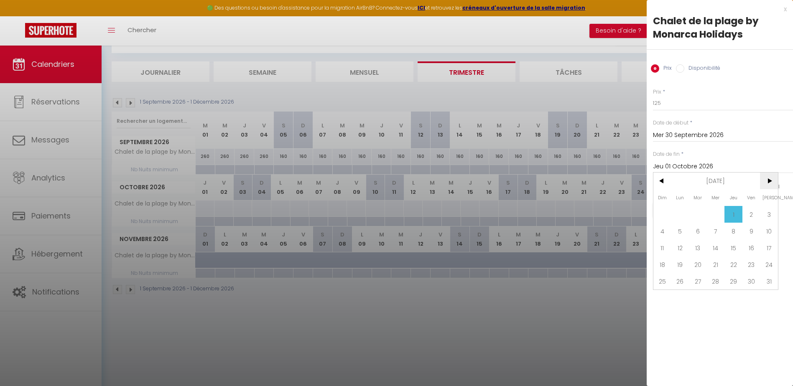
click at [773, 181] on span ">" at bounding box center [769, 181] width 18 height 17
click at [667, 217] on span "1" at bounding box center [663, 214] width 18 height 17
type input "Dim 01 Novembre 2026"
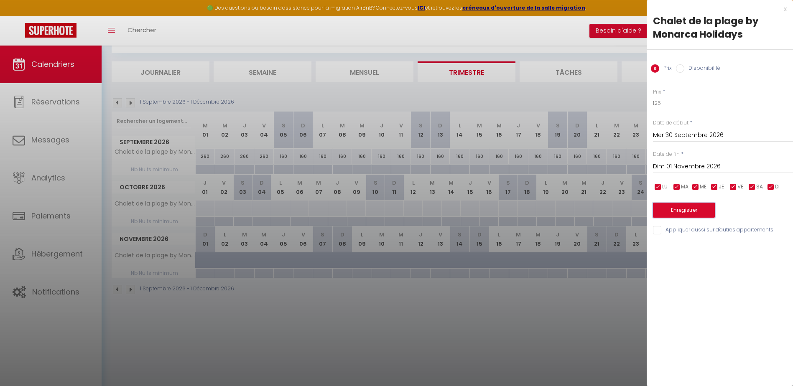
click at [687, 209] on button "Enregistrer" at bounding box center [684, 210] width 62 height 15
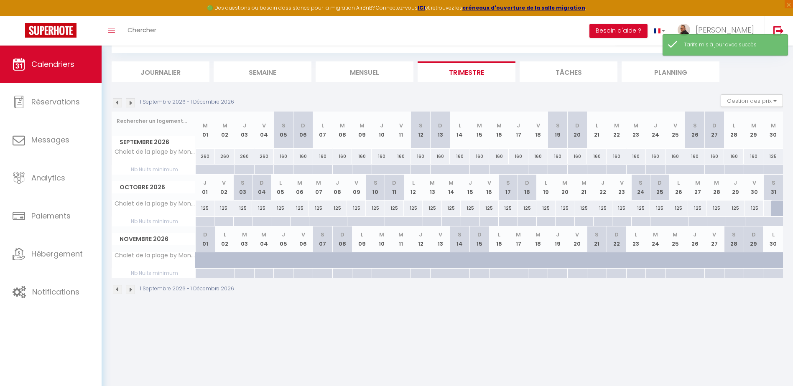
click at [118, 288] on img at bounding box center [117, 289] width 9 height 9
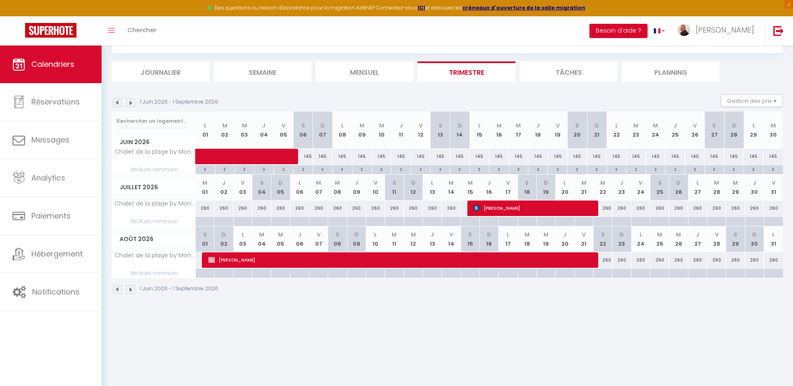
click at [206, 222] on div at bounding box center [204, 222] width 19 height 10
type input "Mer 01 Juillet 2026"
type input "Jeu 02 Juillet 2026"
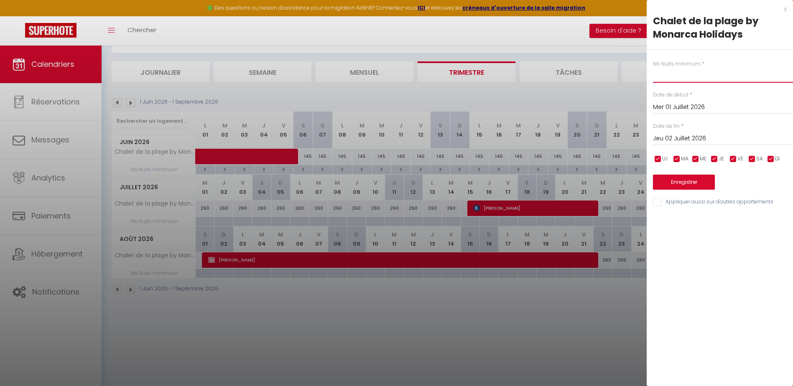
click at [674, 77] on input "text" at bounding box center [723, 75] width 140 height 15
type input "5"
click at [677, 137] on input "Jeu 02 Juillet 2026" at bounding box center [723, 138] width 140 height 11
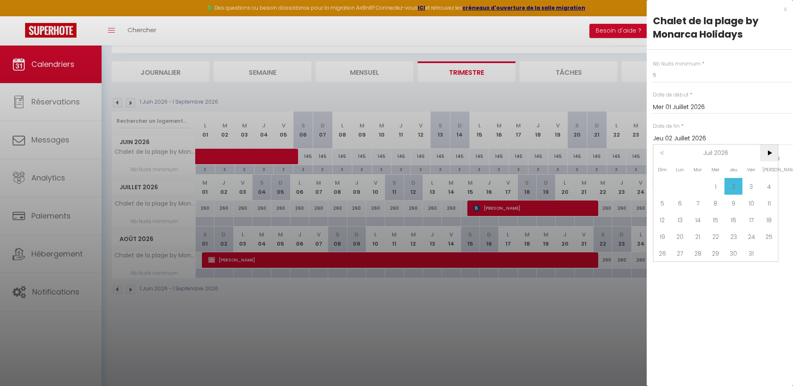
click at [768, 152] on span ">" at bounding box center [769, 153] width 18 height 17
click at [771, 188] on span "5" at bounding box center [769, 186] width 18 height 17
type input "[DATE]"
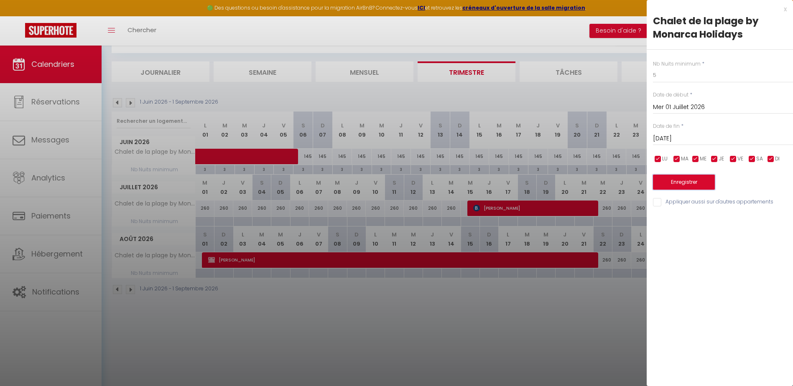
click at [705, 181] on button "Enregistrer" at bounding box center [684, 182] width 62 height 15
